Goal: Information Seeking & Learning: Learn about a topic

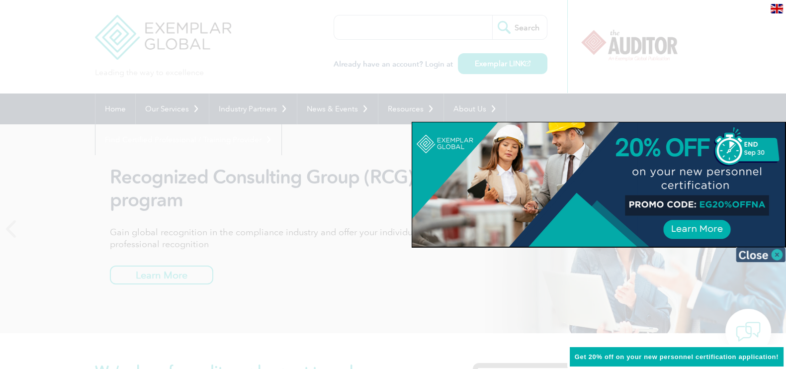
click at [754, 260] on img at bounding box center [761, 254] width 50 height 15
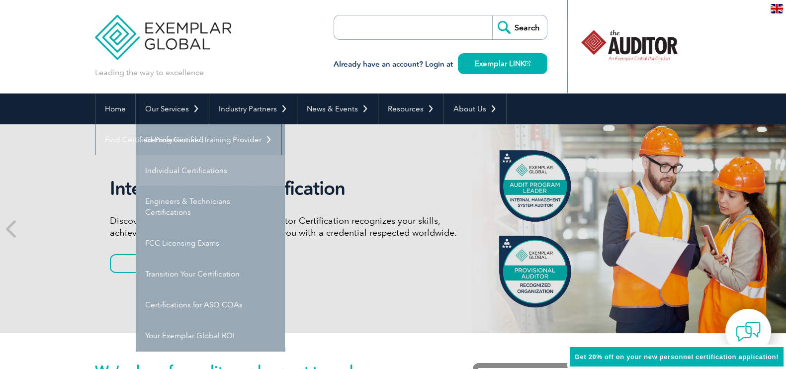
click at [182, 167] on link "Individual Certifications" at bounding box center [210, 170] width 149 height 31
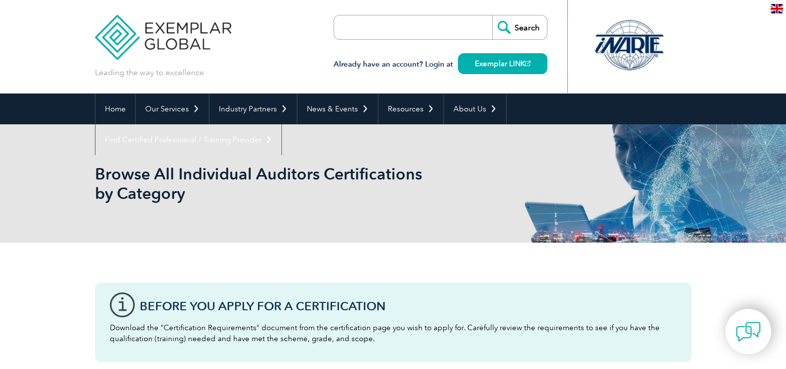
scroll to position [322, 0]
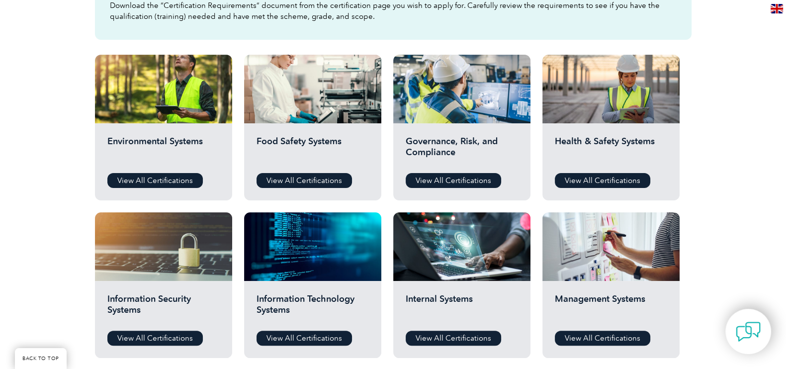
click at [624, 175] on link "View All Certifications" at bounding box center [602, 180] width 95 height 15
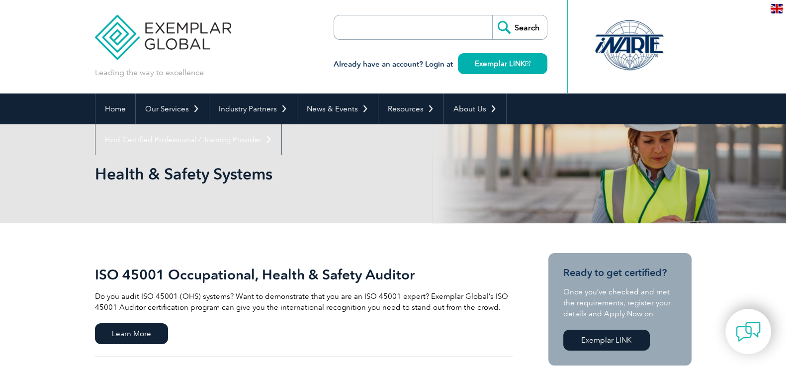
scroll to position [141, 0]
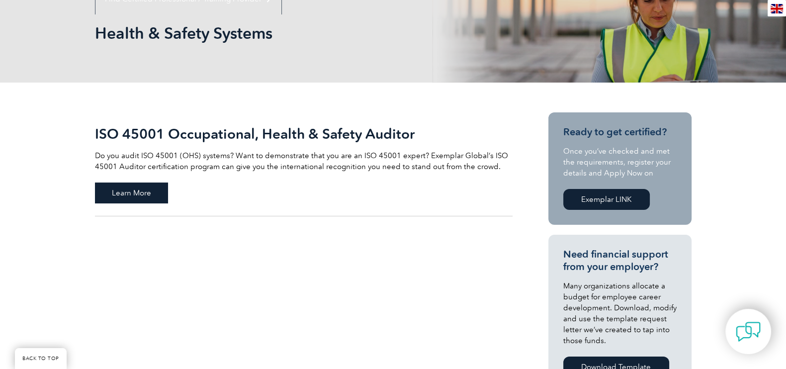
click at [128, 192] on span "Learn More" at bounding box center [131, 192] width 73 height 21
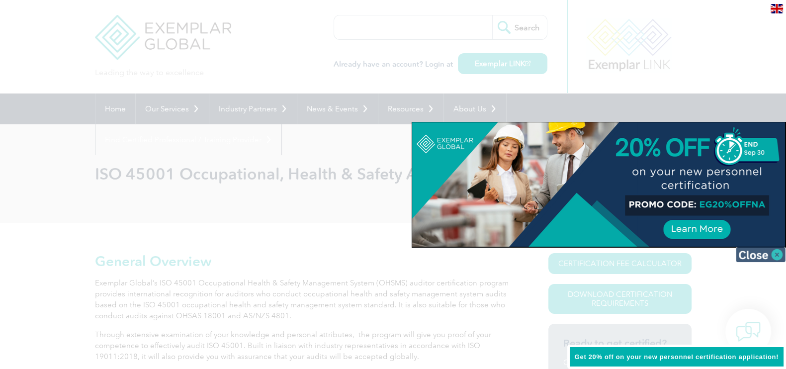
click at [778, 256] on img at bounding box center [761, 254] width 50 height 15
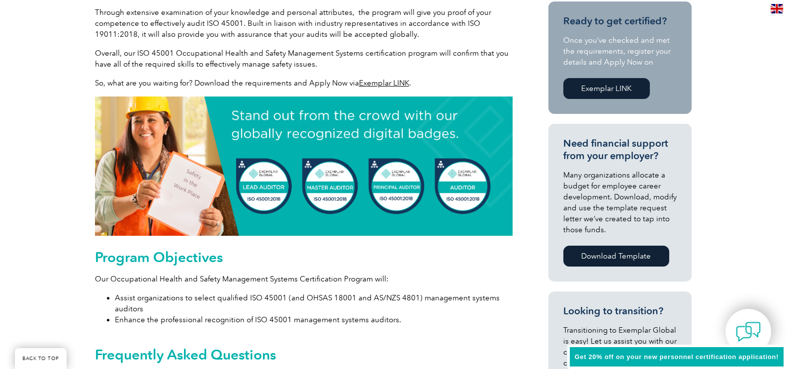
scroll to position [644, 0]
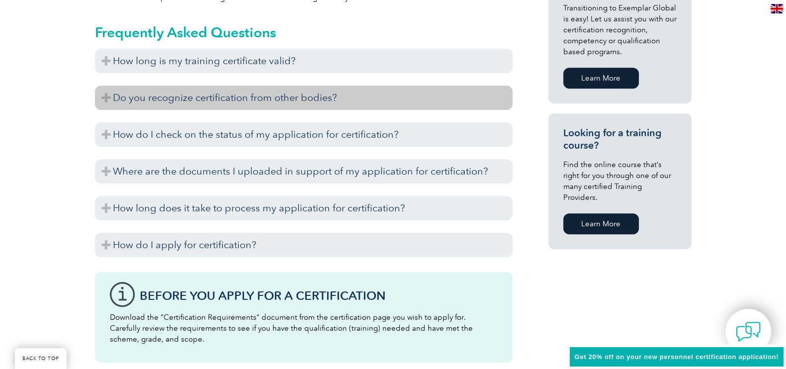
click at [106, 98] on h3 "Do you recognize certification from other bodies?" at bounding box center [303, 97] width 417 height 24
